Goal: Task Accomplishment & Management: Use online tool/utility

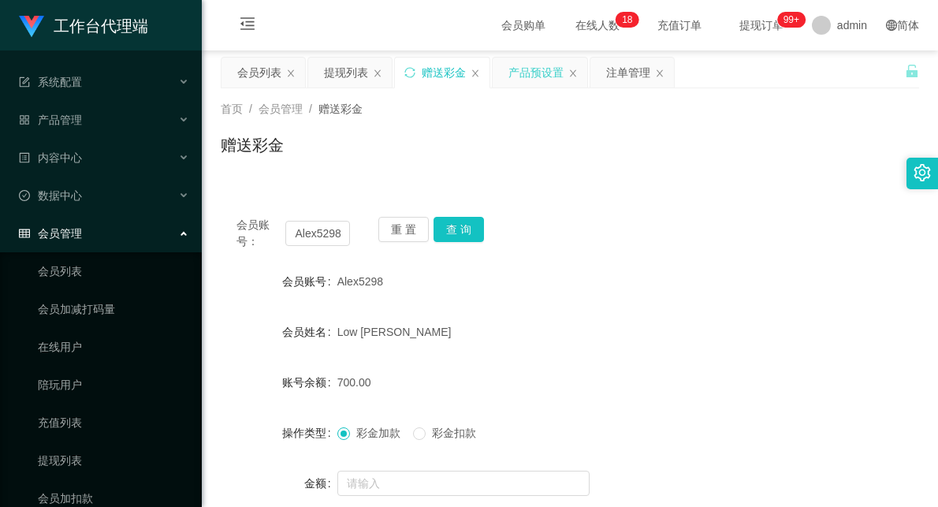
click at [547, 69] on div "产品预设置" at bounding box center [536, 73] width 55 height 30
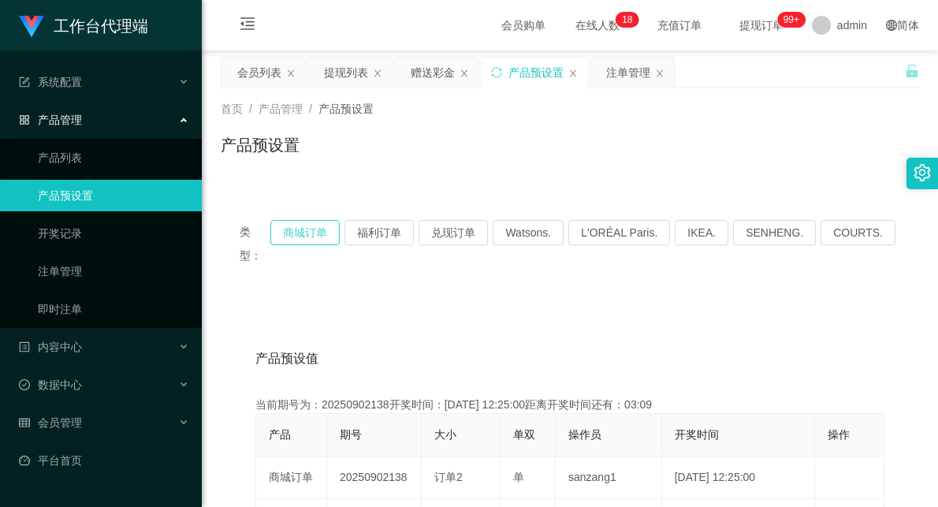
click at [319, 238] on button "商城订单" at bounding box center [304, 232] width 69 height 25
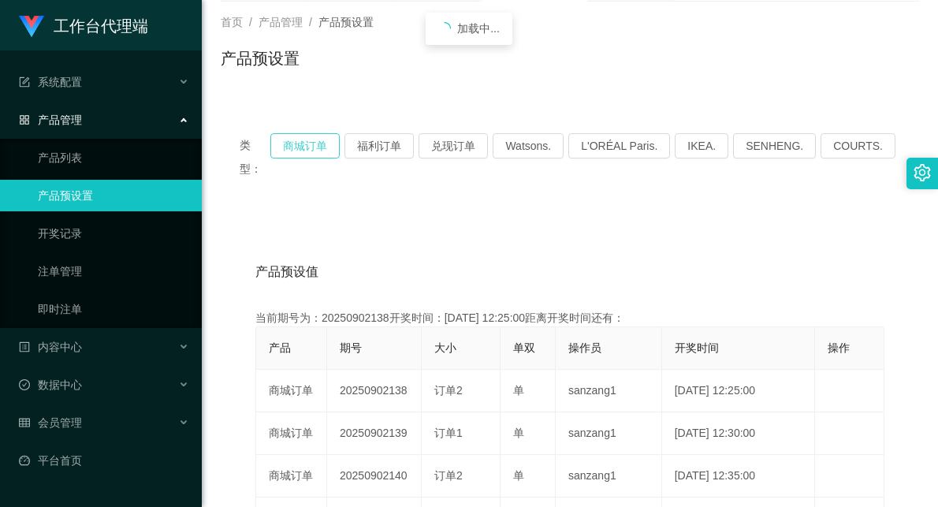
scroll to position [88, 0]
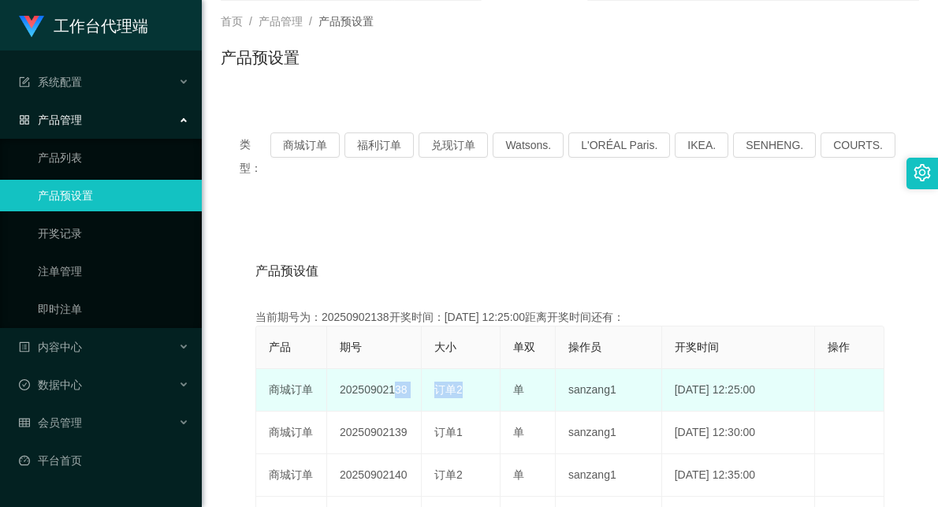
drag, startPoint x: 387, startPoint y: 366, endPoint x: 492, endPoint y: 356, distance: 105.4
click at [460, 369] on tr "商城订单 20250902138 订单2 单 sanzang1 [DATE] 12:25:00 编 辑 限制投注" at bounding box center [570, 390] width 628 height 43
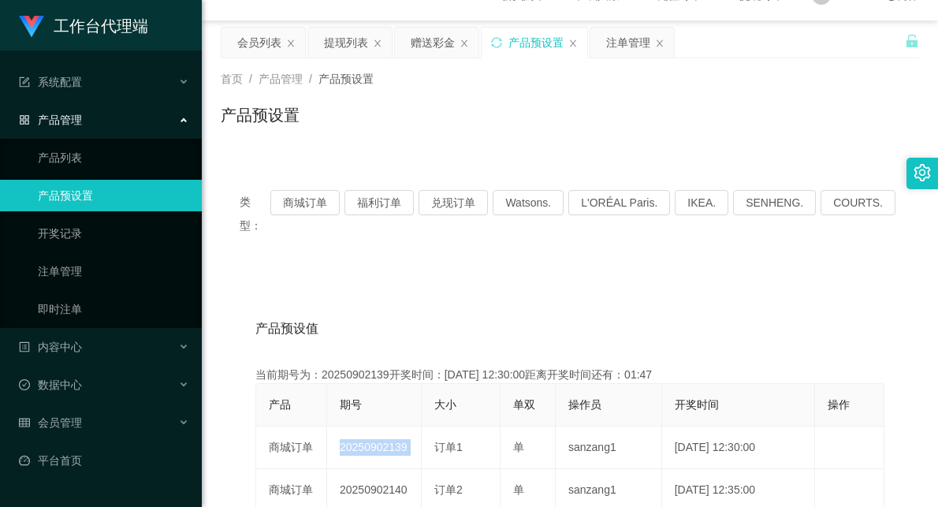
scroll to position [0, 0]
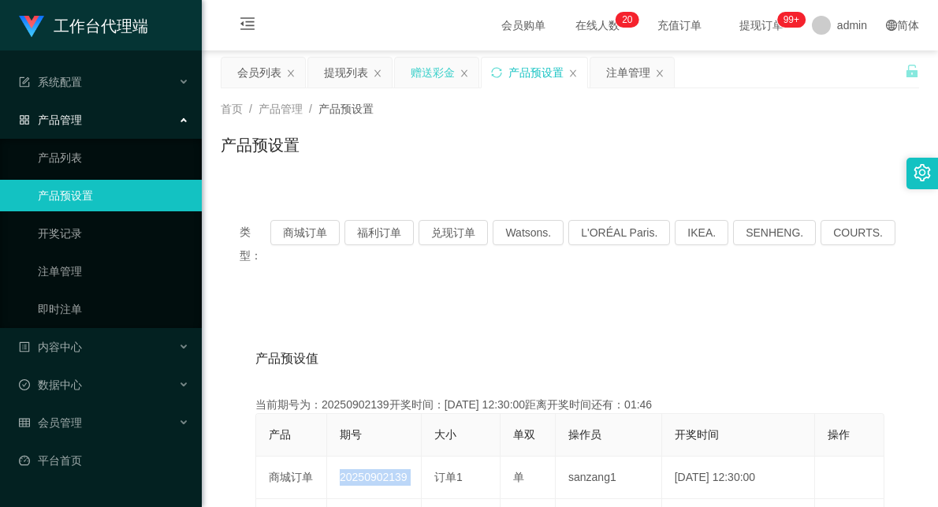
click at [432, 65] on div "赠送彩金" at bounding box center [433, 73] width 44 height 30
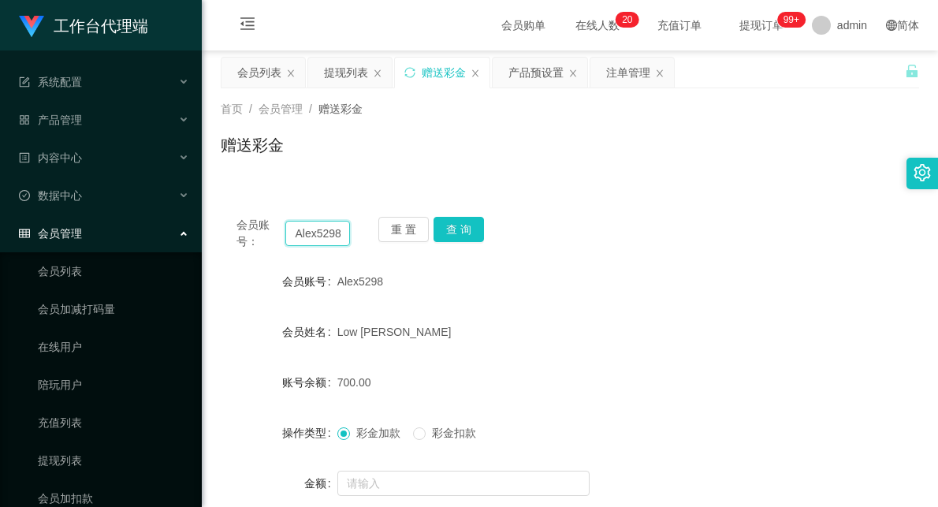
click at [320, 237] on input "Alex5298" at bounding box center [317, 233] width 65 height 25
paste input "ytb369941"
type input "ytb369941"
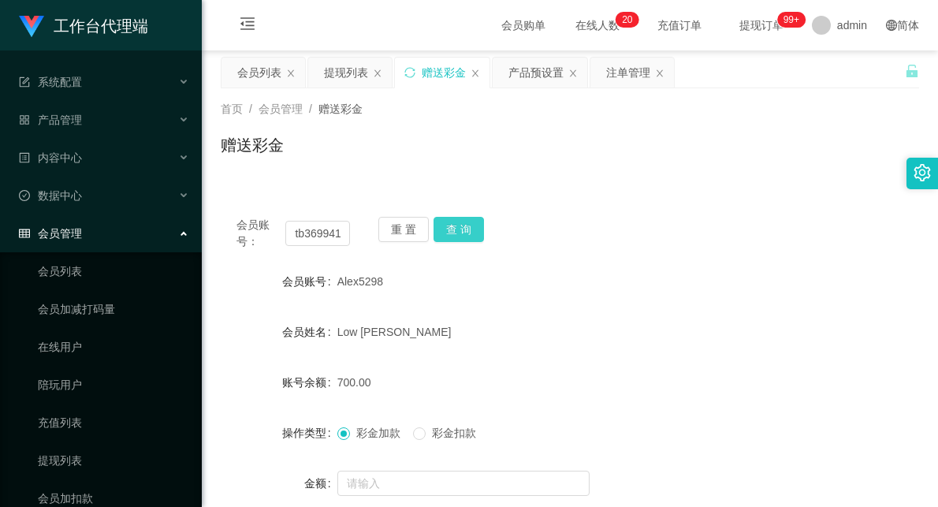
scroll to position [0, 0]
click at [469, 229] on button "查 询" at bounding box center [459, 229] width 50 height 25
drag, startPoint x: 570, startPoint y: 280, endPoint x: 603, endPoint y: 255, distance: 41.2
click at [574, 279] on div "ytb369941" at bounding box center [541, 282] width 408 height 32
click at [301, 240] on input "ytb369941" at bounding box center [317, 233] width 65 height 25
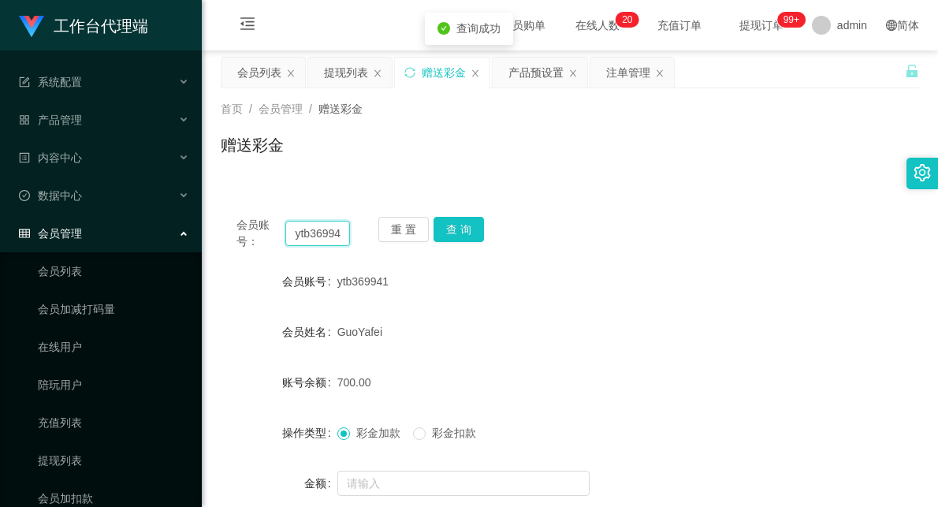
click at [301, 240] on input "ytb369941" at bounding box center [317, 233] width 65 height 25
click at [460, 227] on button "查 询" at bounding box center [459, 229] width 50 height 25
